Goal: Obtain resource: Obtain resource

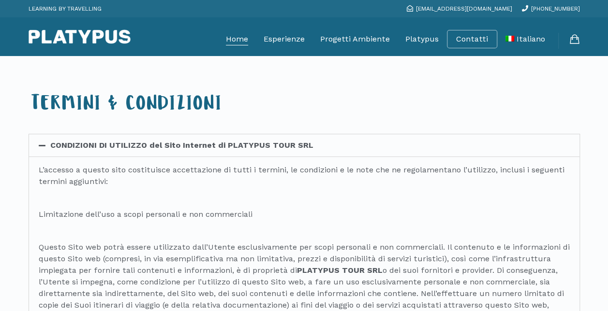
click at [237, 35] on link "Home" at bounding box center [237, 39] width 22 height 24
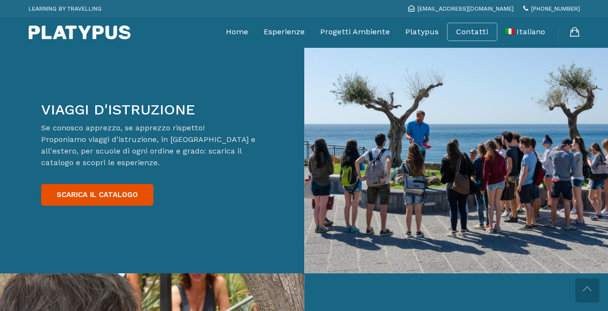
scroll to position [1502, 0]
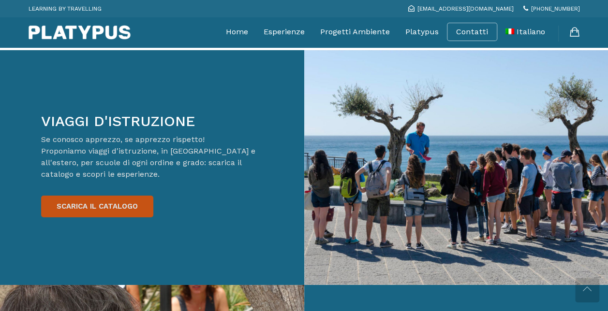
click at [110, 196] on link "SCARICA IL CATALOGO" at bounding box center [97, 207] width 112 height 22
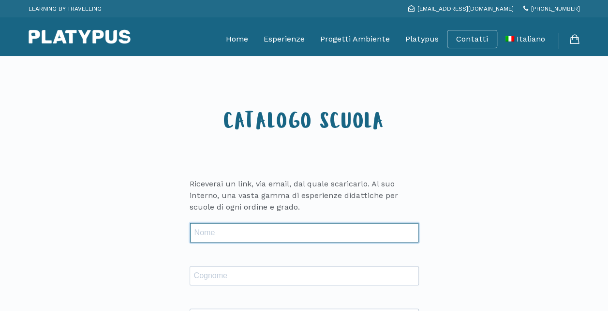
click at [261, 224] on input "text" at bounding box center [304, 232] width 228 height 19
type input "[PERSON_NAME]"
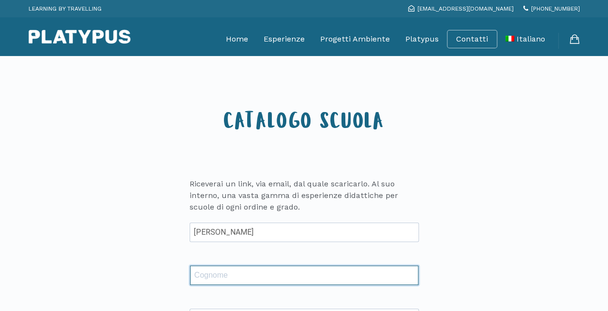
type input "Palena"
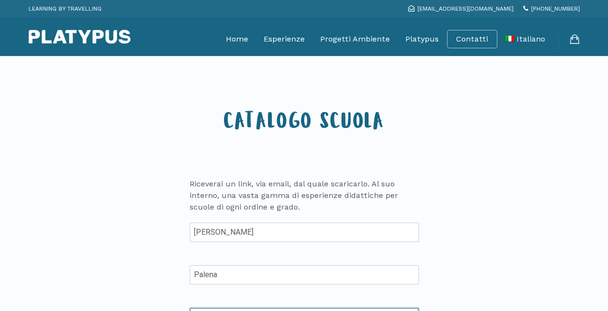
type input "Ines.Palena@gmail.com"
type input "Lanciano"
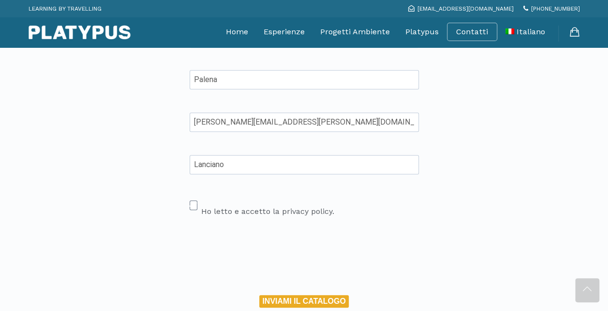
scroll to position [206, 0]
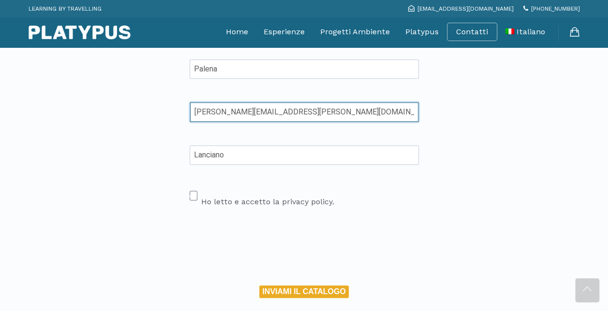
click at [195, 109] on input "Ines.Palena@gmail.com" at bounding box center [304, 111] width 228 height 19
type input "[PERSON_NAME][EMAIL_ADDRESS][PERSON_NAME][DOMAIN_NAME]"
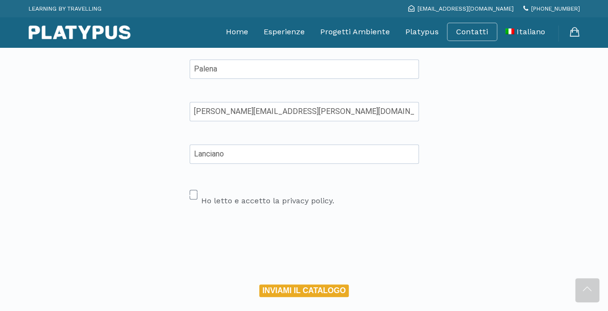
click at [191, 197] on span at bounding box center [194, 195] width 8 height 10
click at [191, 193] on input "Ho letto e accetto la privacy policy." at bounding box center [193, 190] width 6 height 6
checkbox input "true"
click at [323, 288] on button "INVIAMI IL CATALOGO" at bounding box center [303, 291] width 89 height 13
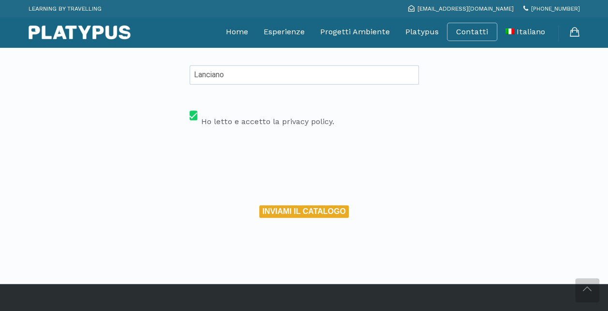
scroll to position [297, 0]
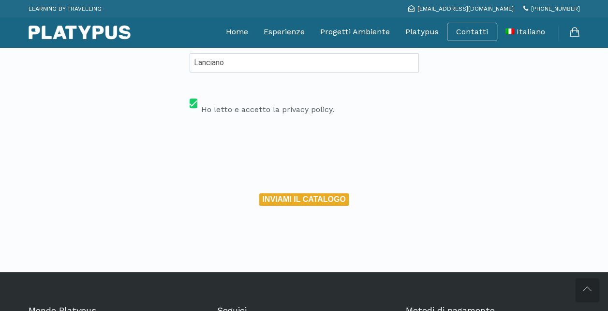
click at [319, 201] on button "INVIAMI IL CATALOGO" at bounding box center [303, 199] width 89 height 13
click at [259, 193] on button "INVIAMI IL CATALOGO" at bounding box center [303, 199] width 89 height 13
click at [319, 201] on button "INVIAMI IL CATALOGO" at bounding box center [303, 199] width 89 height 13
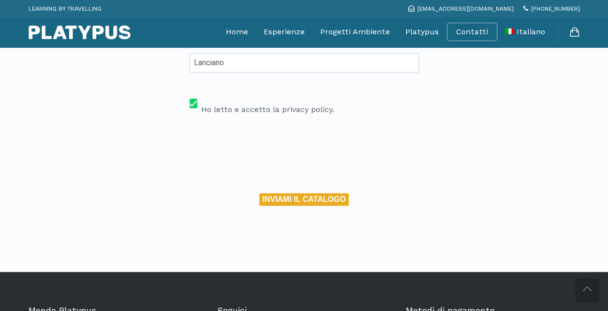
click at [319, 201] on button "INVIAMI IL CATALOGO" at bounding box center [303, 199] width 89 height 13
click at [276, 195] on button "INVIAMI IL CATALOGO" at bounding box center [303, 199] width 89 height 13
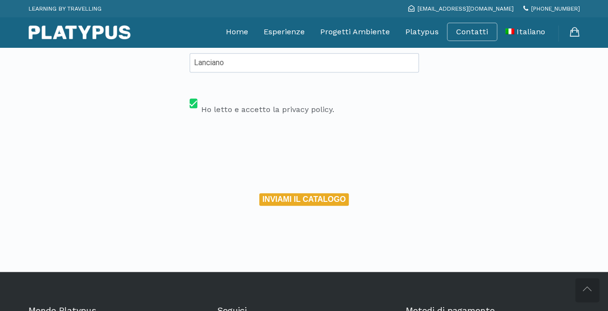
click at [259, 193] on button "INVIAMI IL CATALOGO" at bounding box center [303, 199] width 89 height 13
click at [241, 32] on link "Home" at bounding box center [237, 32] width 22 height 24
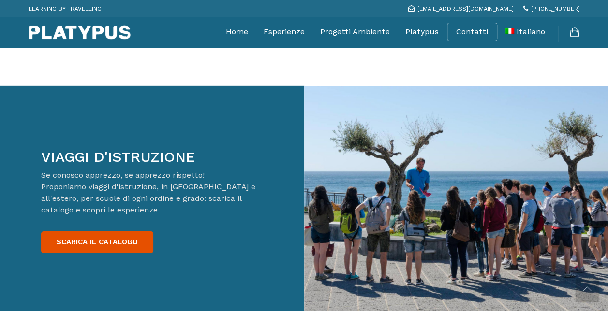
scroll to position [1487, 0]
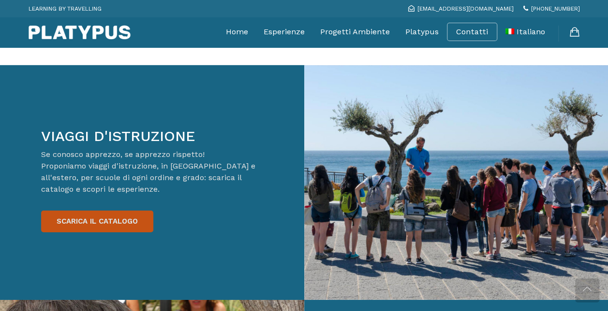
click at [131, 211] on link "SCARICA IL CATALOGO" at bounding box center [97, 222] width 112 height 22
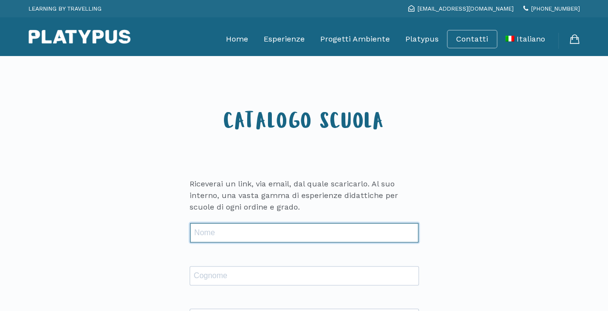
click at [287, 237] on input "text" at bounding box center [304, 232] width 228 height 19
type input "[PERSON_NAME]"
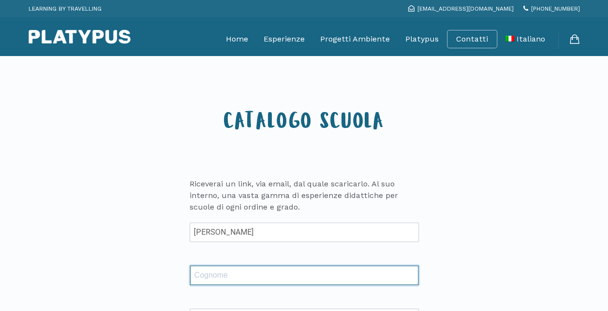
type input "Palena"
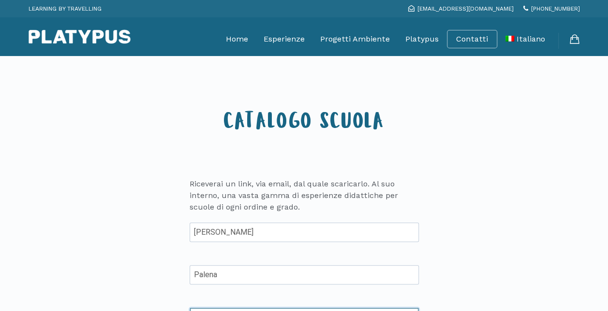
type input "[PERSON_NAME][EMAIL_ADDRESS][PERSON_NAME][DOMAIN_NAME]"
type input "Lanciano"
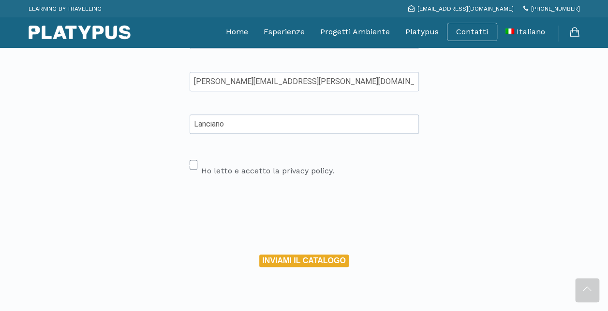
scroll to position [235, 0]
click at [195, 161] on span at bounding box center [194, 166] width 8 height 10
click at [195, 161] on input "Ho letto e accetto la privacy policy." at bounding box center [193, 161] width 6 height 6
checkbox input "true"
click at [283, 257] on button "INVIAMI IL CATALOGO" at bounding box center [303, 261] width 89 height 13
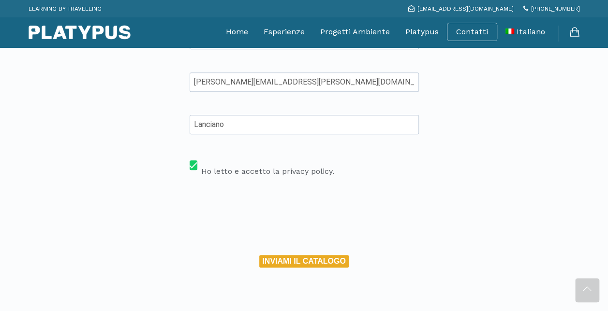
click at [283, 257] on button "INVIAMI IL CATALOGO" at bounding box center [303, 261] width 89 height 13
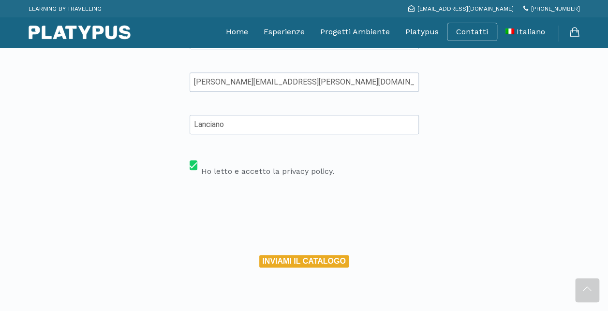
click at [283, 257] on button "INVIAMI IL CATALOGO" at bounding box center [303, 261] width 89 height 13
click at [259, 255] on button "INVIAMI IL CATALOGO" at bounding box center [303, 261] width 89 height 13
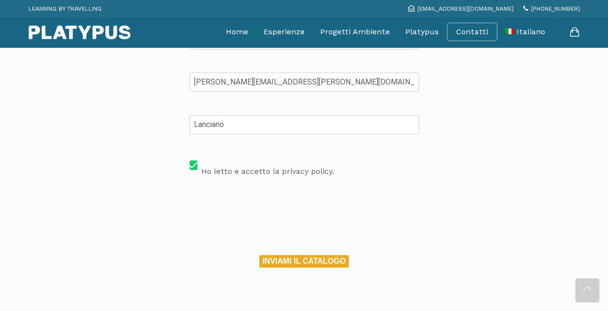
click at [259, 255] on button "INVIAMI IL CATALOGO" at bounding box center [303, 261] width 89 height 13
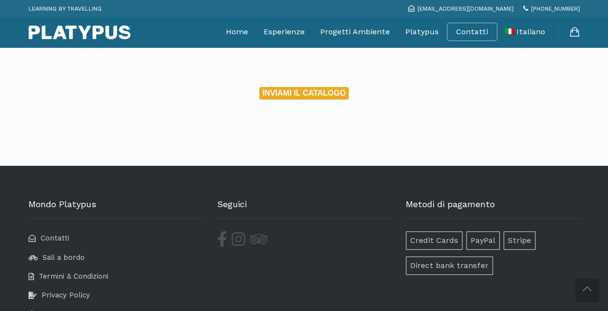
scroll to position [452, 0]
